Goal: Task Accomplishment & Management: Complete application form

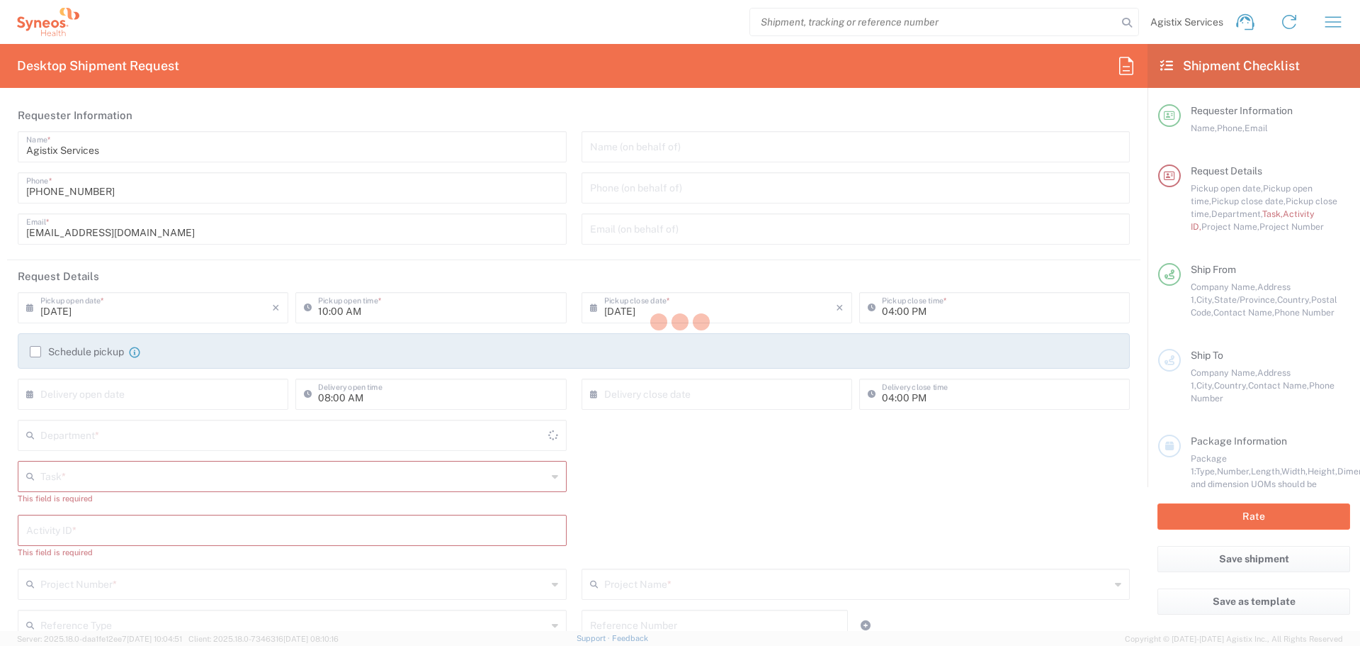
type input "[GEOGRAPHIC_DATA]"
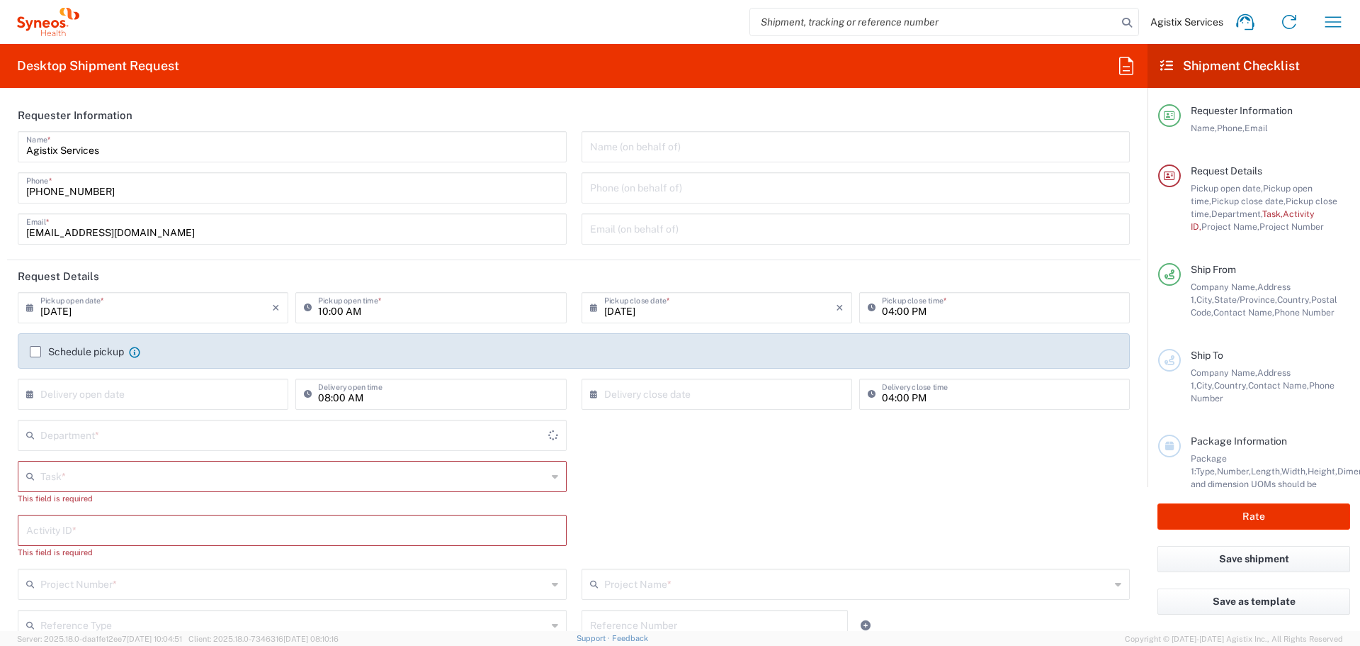
click at [893, 27] on input "search" at bounding box center [933, 22] width 367 height 27
click at [894, 25] on input "search" at bounding box center [933, 22] width 367 height 27
type input "4510"
paste input "56696847"
type input "56696847"
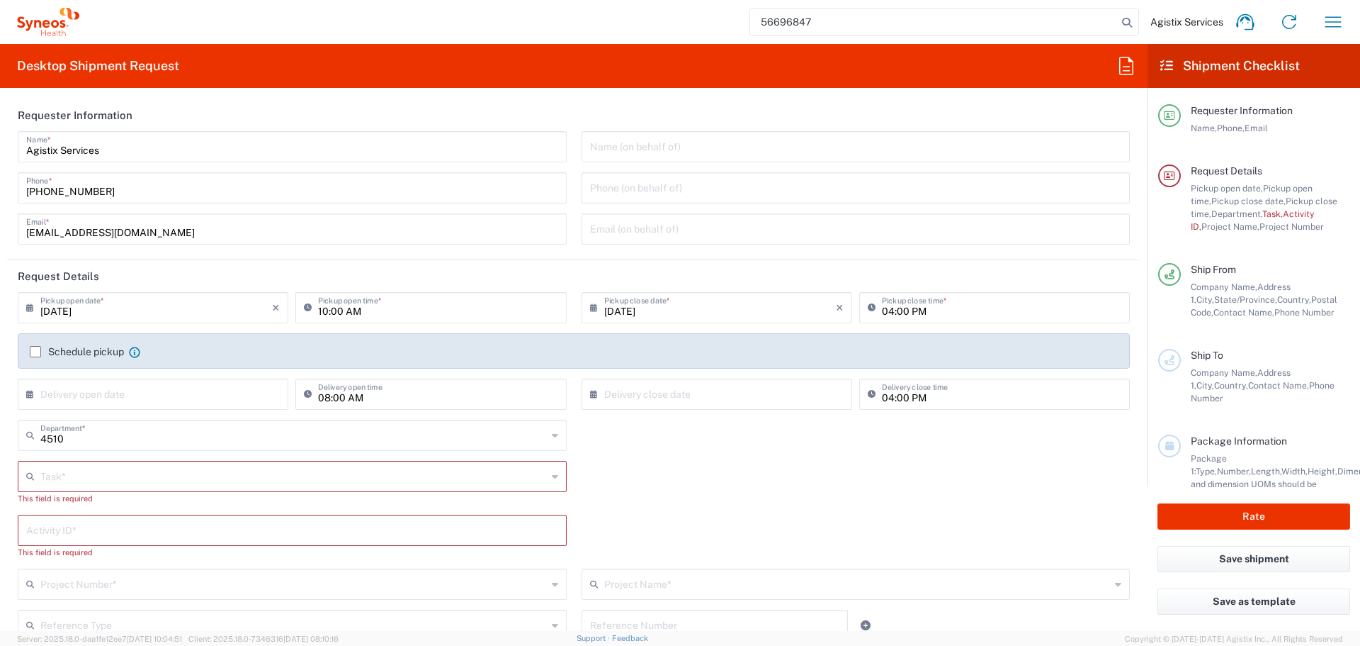
type input "Syneos Health Communications-[GEOGRAPHIC_DATA] [GEOGRAPHIC_DATA]"
type input "56696847"
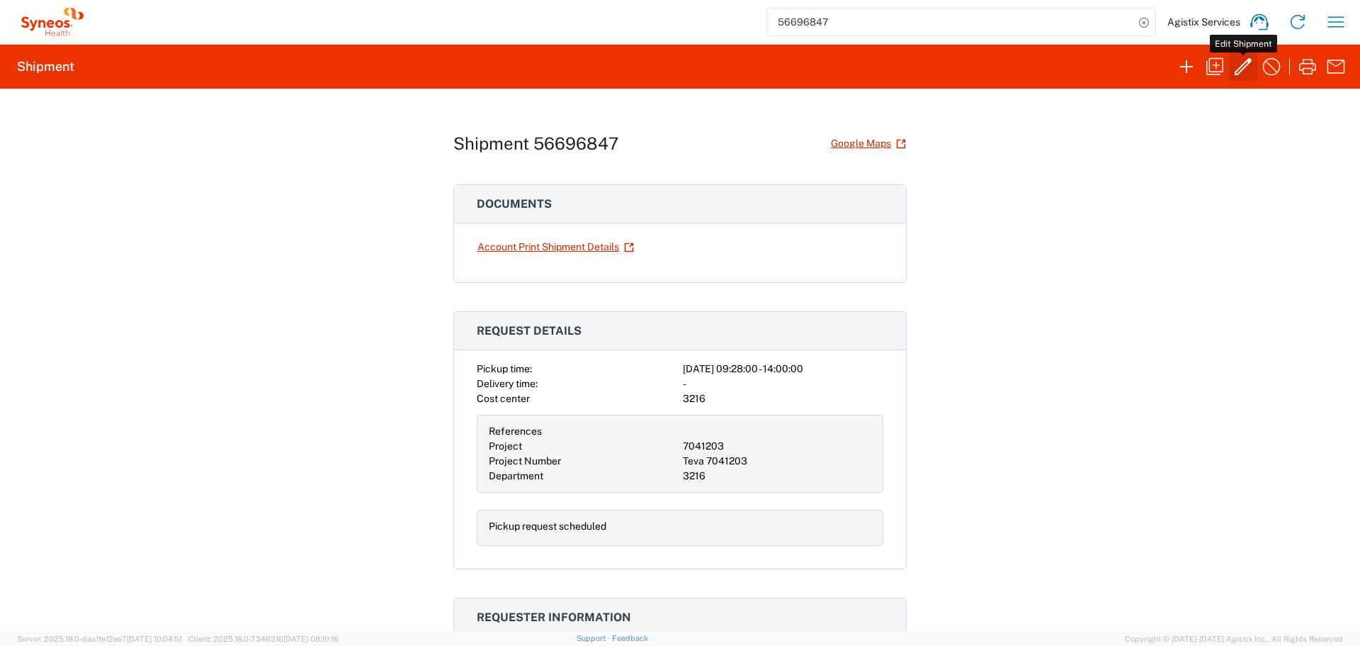
click at [1237, 76] on icon "button" at bounding box center [1243, 66] width 23 height 23
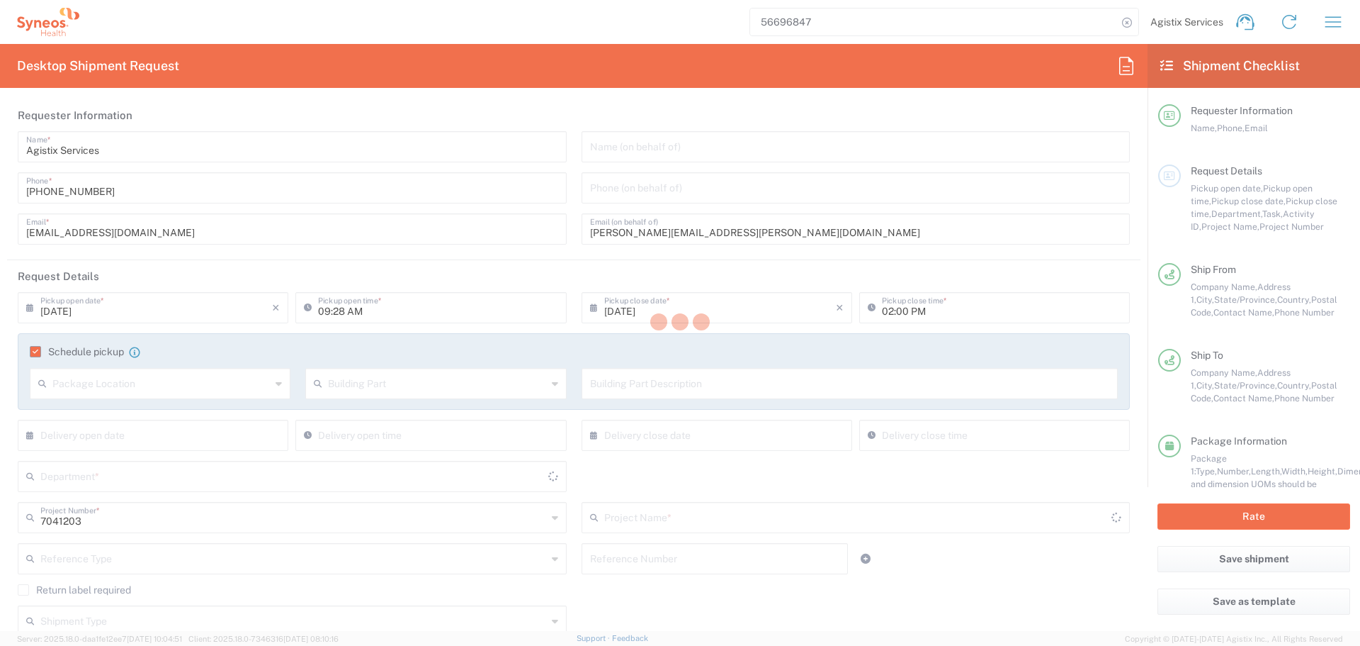
type input "3216"
type input "Teva 7041203"
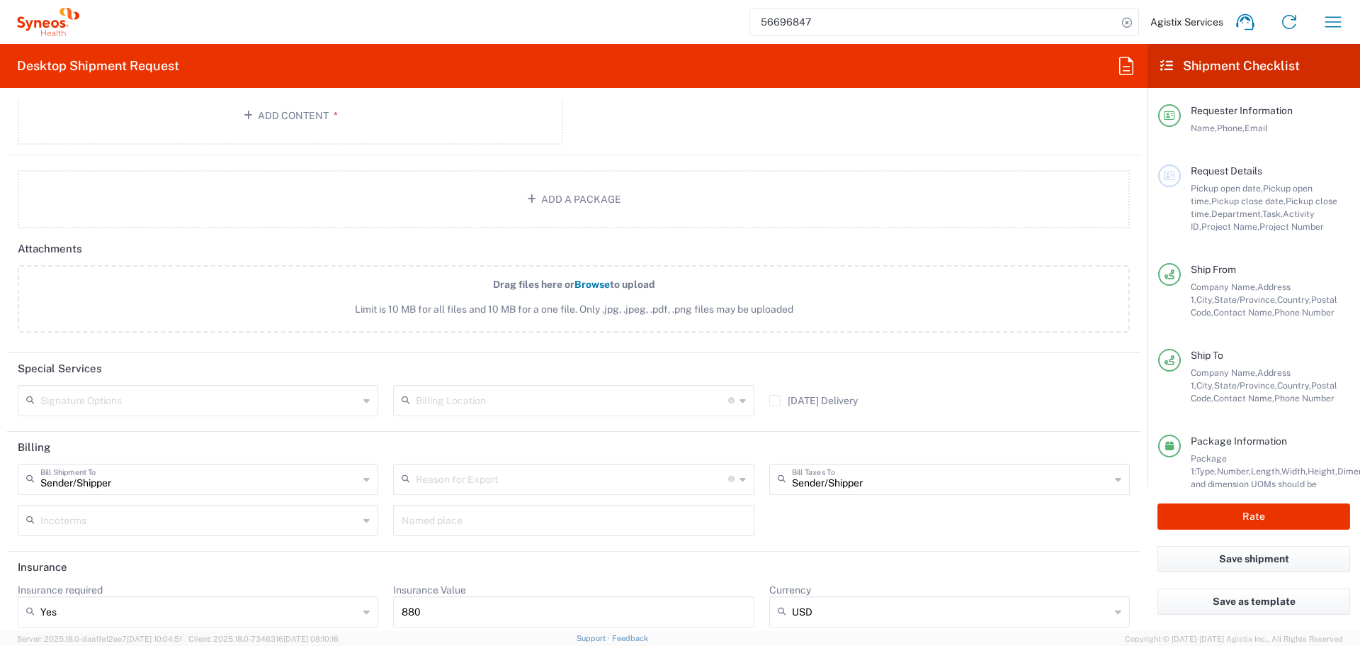
scroll to position [1655, 0]
